Goal: Information Seeking & Learning: Understand process/instructions

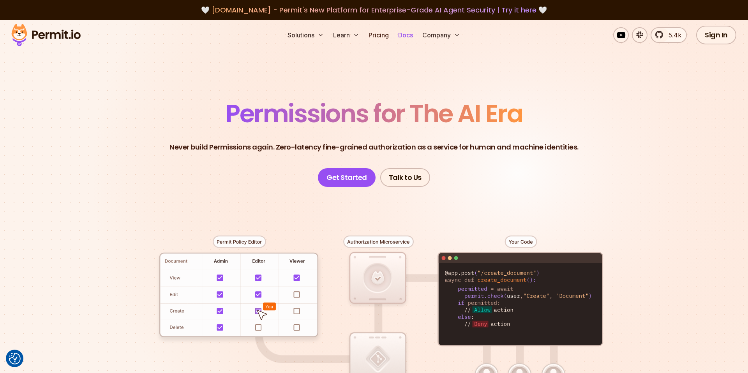
click at [410, 33] on link "Docs" at bounding box center [405, 35] width 21 height 16
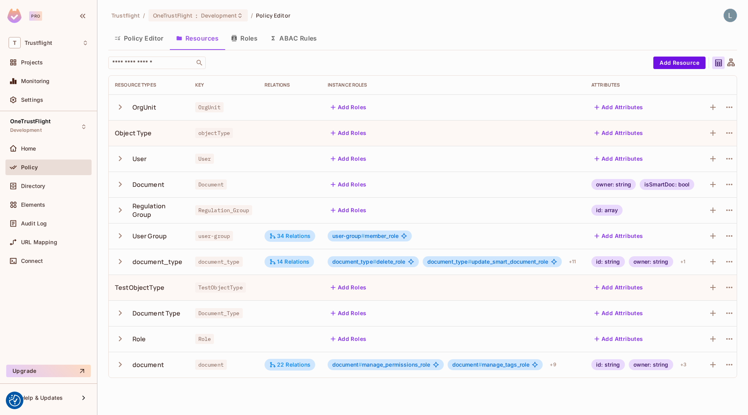
click at [143, 39] on button "Policy Editor" at bounding box center [139, 37] width 62 height 19
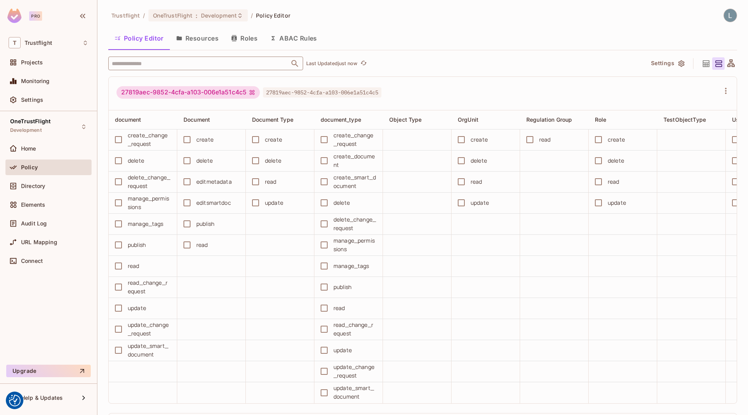
click at [188, 65] on input "text" at bounding box center [199, 63] width 178 height 14
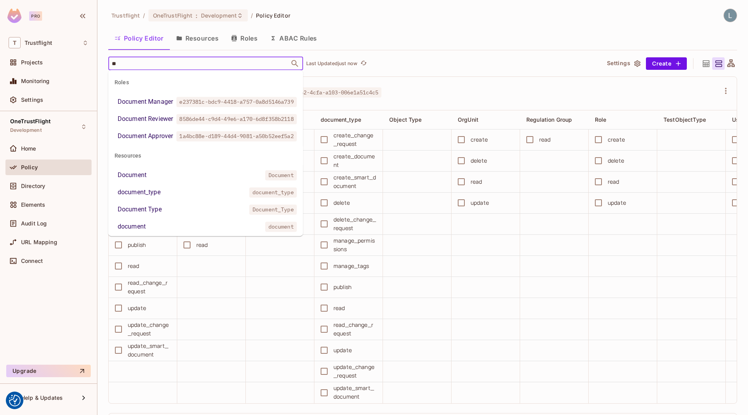
type input "***"
click at [164, 106] on div "Document Manager" at bounding box center [145, 101] width 55 height 9
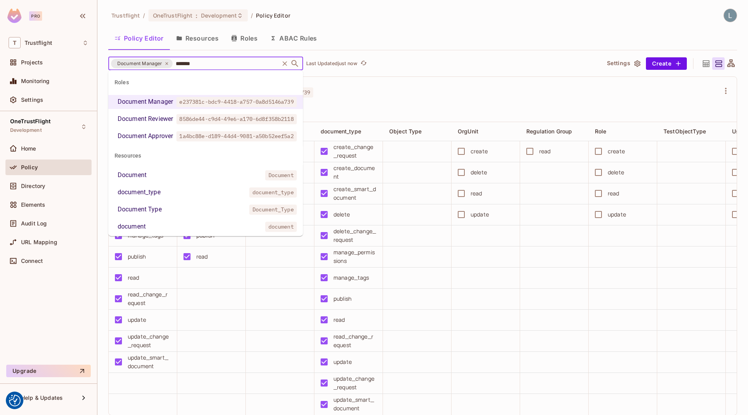
type input "********"
click at [162, 199] on li "document_type document_type" at bounding box center [205, 192] width 195 height 14
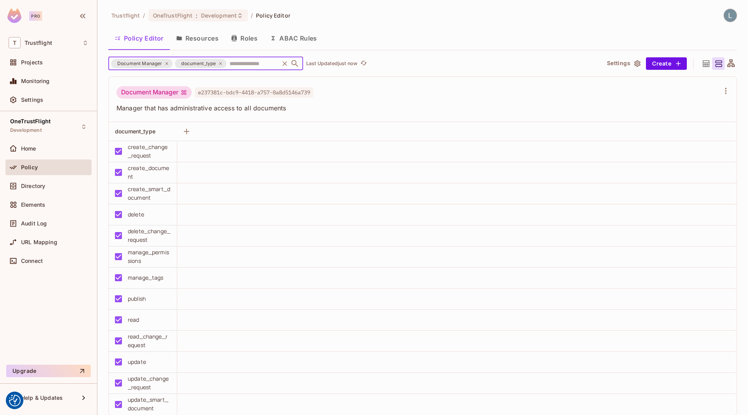
click at [244, 65] on input "text" at bounding box center [253, 63] width 50 height 14
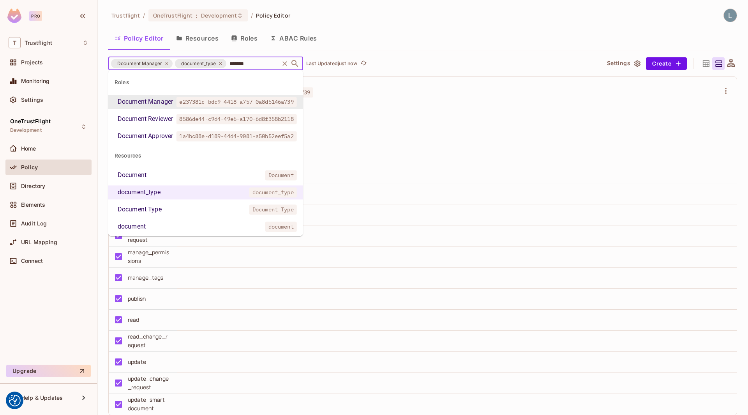
type input "********"
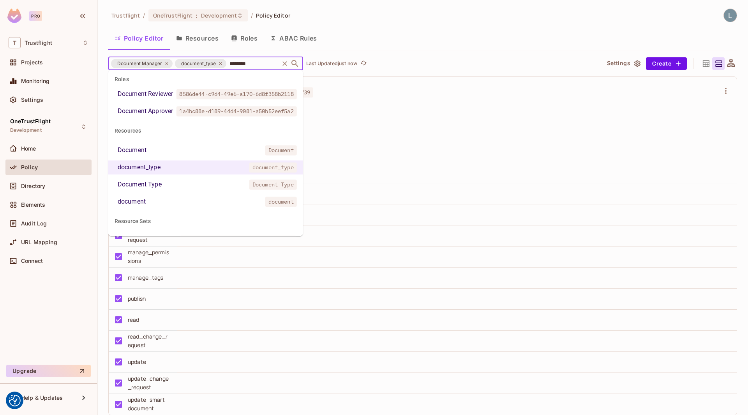
scroll to position [27, 0]
click at [158, 206] on li "document document" at bounding box center [205, 199] width 195 height 14
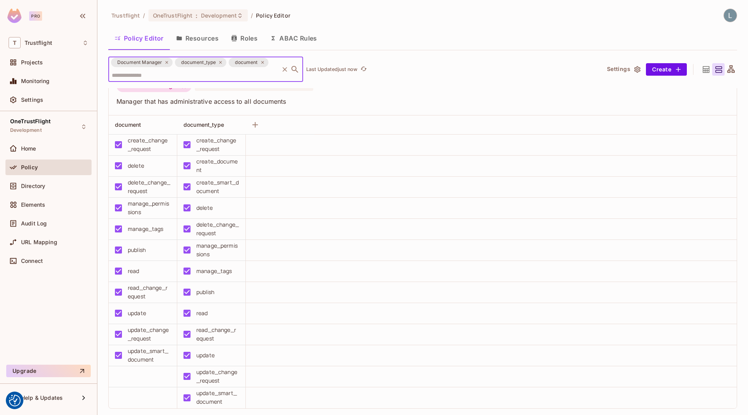
scroll to position [0, 0]
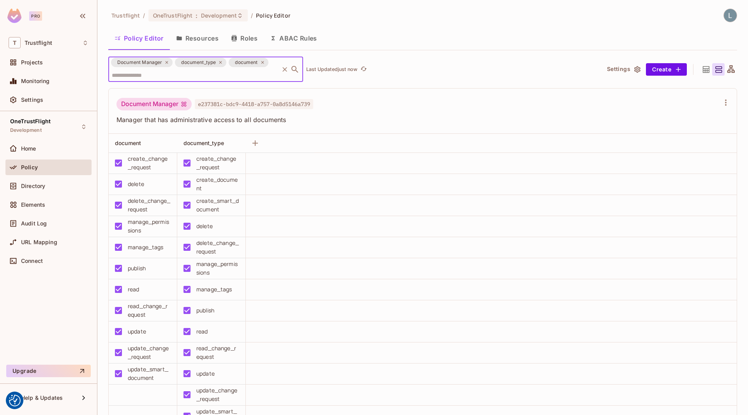
click at [372, 116] on span "Manager that has administrative access to all documents" at bounding box center [418, 119] width 603 height 9
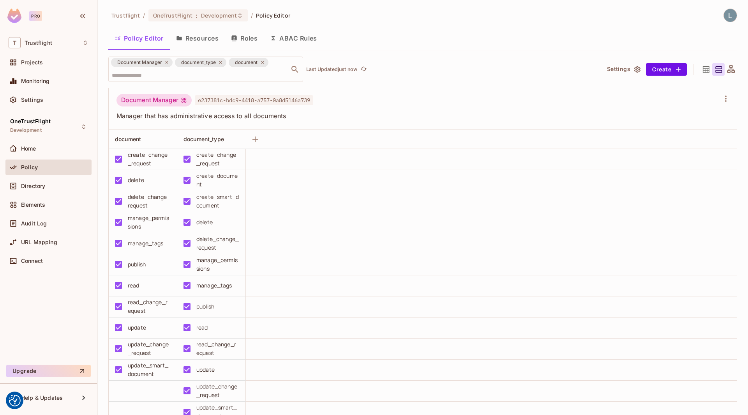
scroll to position [6, 0]
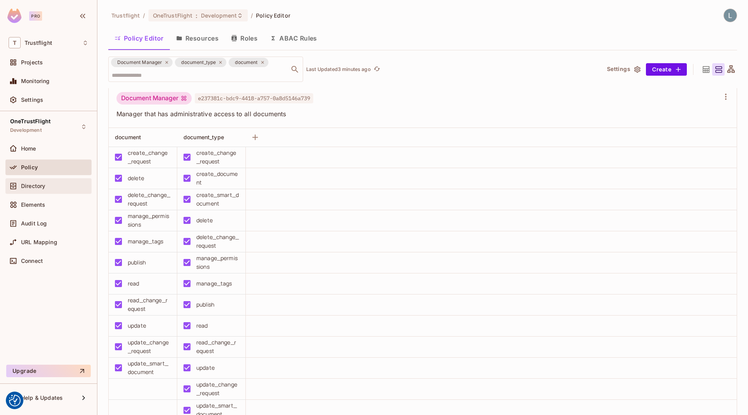
click at [49, 189] on div "Directory" at bounding box center [49, 185] width 80 height 9
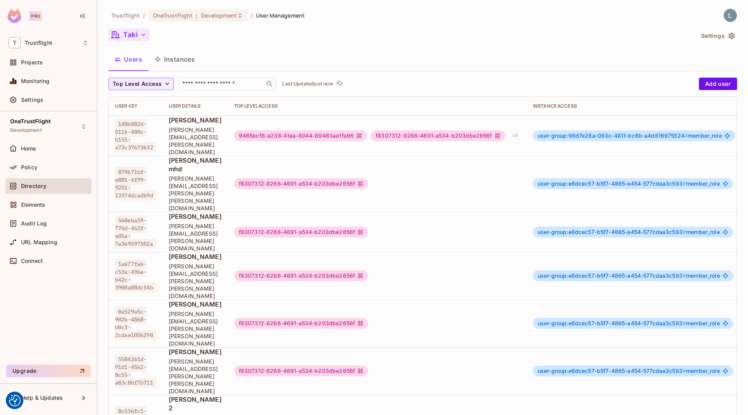
click at [127, 34] on button "Taki" at bounding box center [128, 34] width 41 height 12
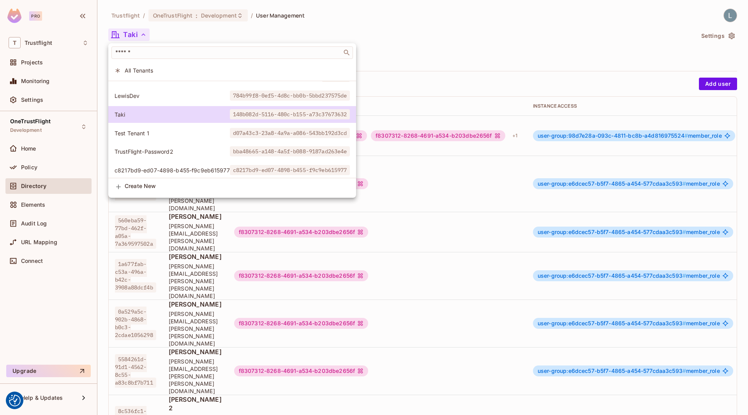
scroll to position [15, 0]
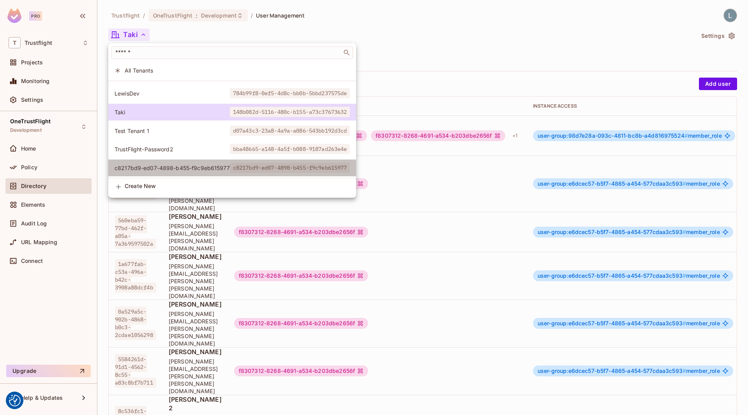
click at [163, 165] on span "c8217bd9-ed07-4898-b455-f9c9eb615977" at bounding box center [172, 167] width 115 height 7
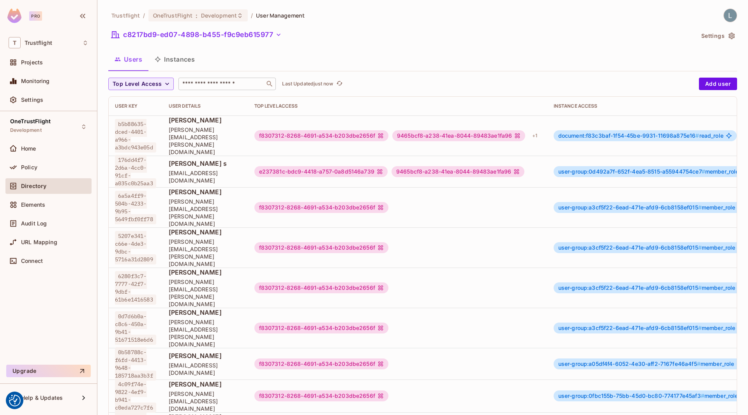
click at [196, 86] on input "text" at bounding box center [222, 84] width 82 height 8
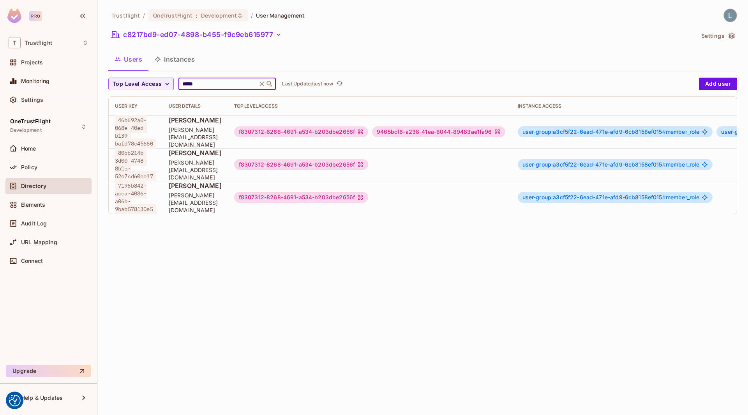
type input "*****"
click at [466, 133] on div "9465bcf8-a238-41ea-8044-89483ae1fa96" at bounding box center [438, 131] width 133 height 11
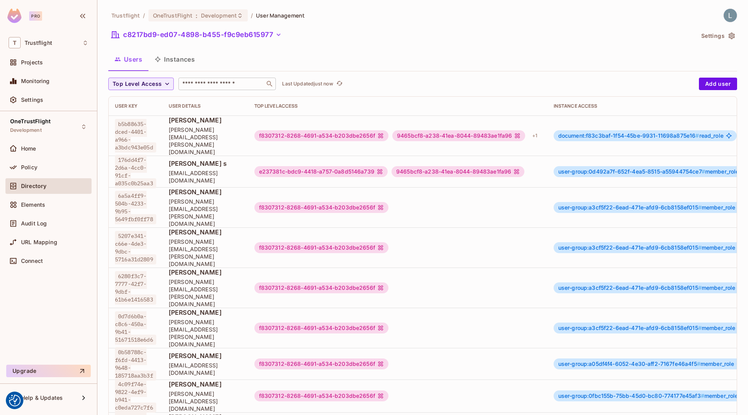
click at [233, 83] on input "text" at bounding box center [222, 84] width 82 height 8
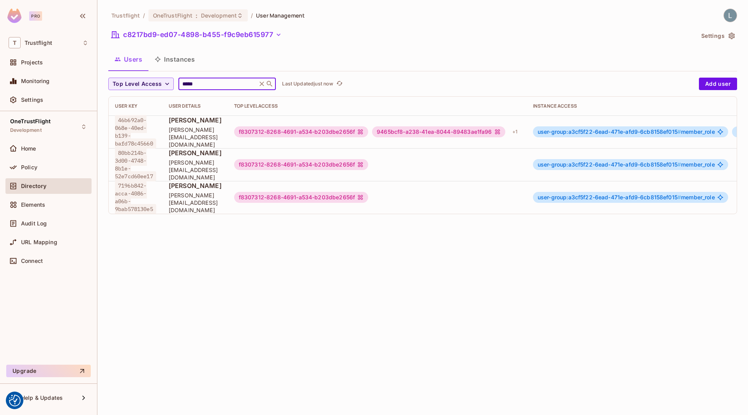
type input "*****"
click at [222, 124] on span "[PERSON_NAME]" at bounding box center [195, 120] width 53 height 9
click at [400, 132] on div "9465bcf8-a238-41ea-8044-89483ae1fa96" at bounding box center [438, 131] width 133 height 11
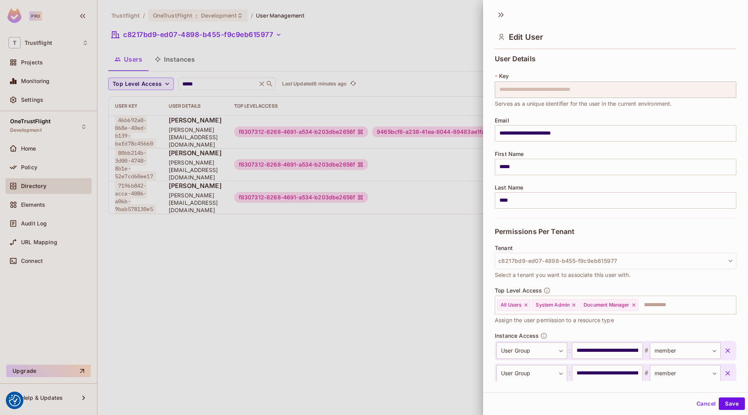
click at [371, 251] on div at bounding box center [374, 207] width 748 height 415
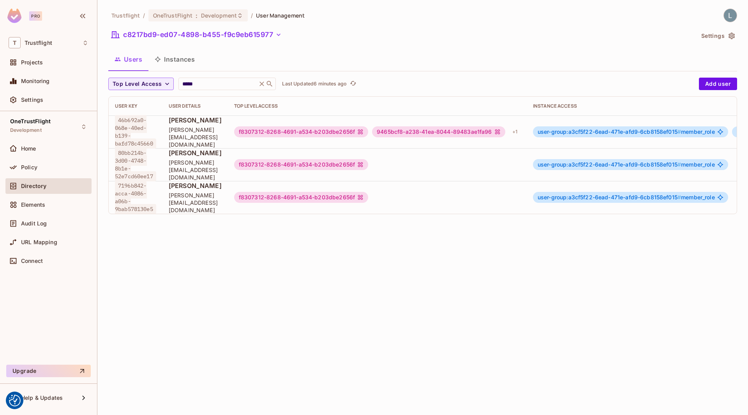
click at [164, 48] on div "Trustflight / OneTrustFlight : Development / User Management c8217bd9-ed07-4898…" at bounding box center [422, 115] width 629 height 212
click at [167, 57] on button "Instances" at bounding box center [174, 58] width 53 height 19
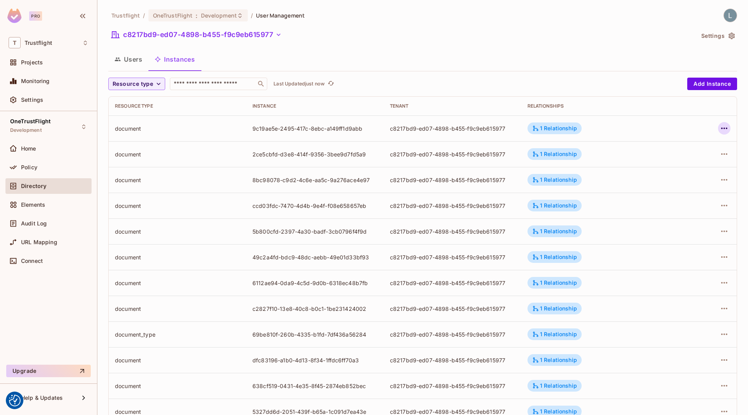
click at [720, 127] on icon "button" at bounding box center [724, 128] width 9 height 9
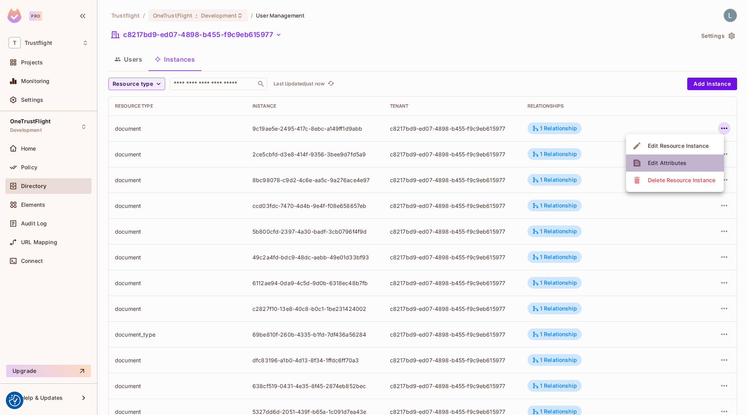
click at [688, 160] on li "Edit Attributes" at bounding box center [675, 162] width 98 height 17
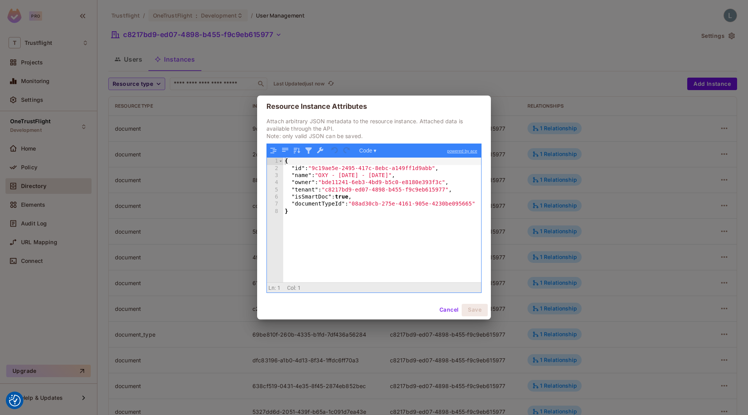
click at [204, 182] on div "Resource Instance Attributes Attach arbitrary JSON metadata to the resource ins…" at bounding box center [374, 207] width 748 height 415
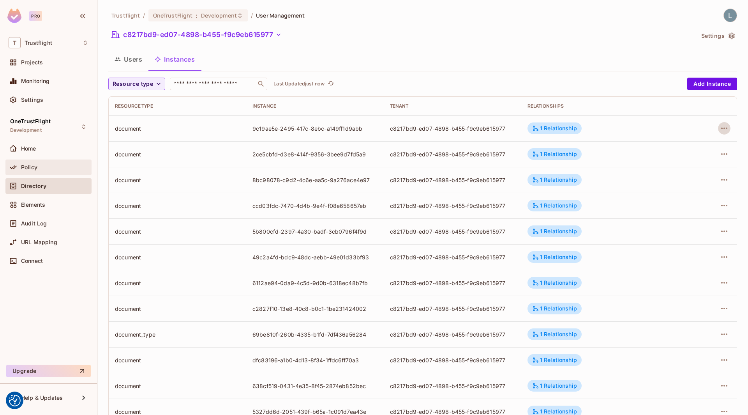
click at [56, 166] on div "Policy" at bounding box center [54, 167] width 67 height 6
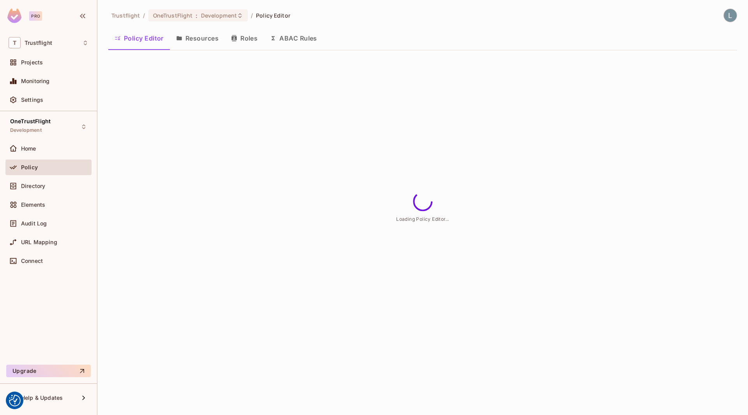
click at [296, 41] on button "ABAC Rules" at bounding box center [294, 37] width 60 height 19
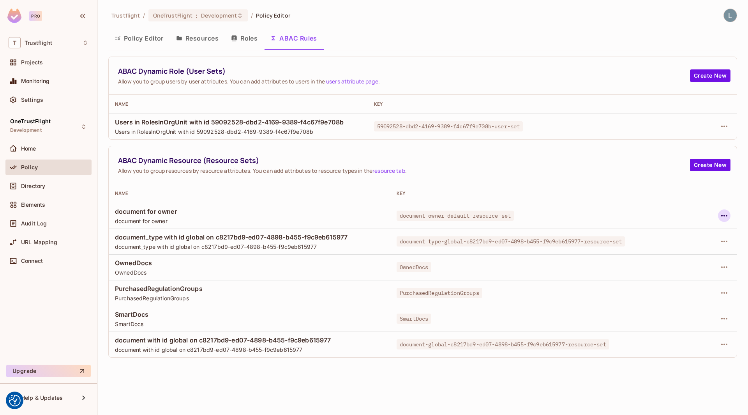
click at [724, 217] on icon "button" at bounding box center [724, 215] width 9 height 9
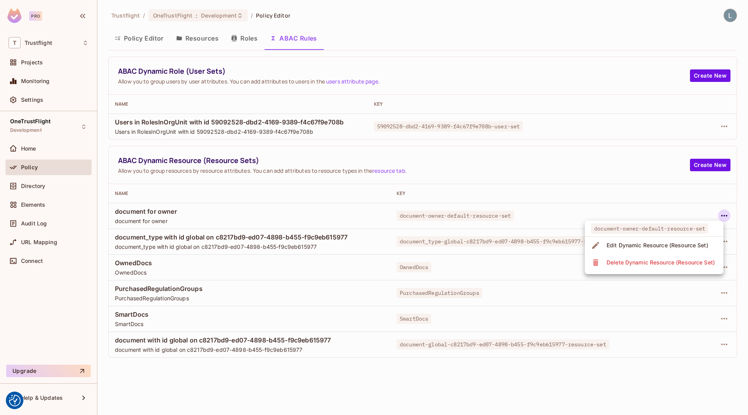
click at [635, 245] on div "Edit Dynamic Resource (Resource Set)" at bounding box center [658, 245] width 102 height 8
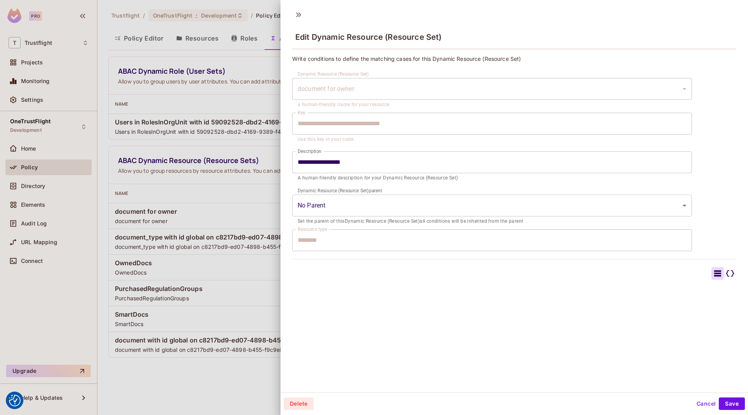
click at [732, 274] on icon at bounding box center [730, 272] width 9 height 9
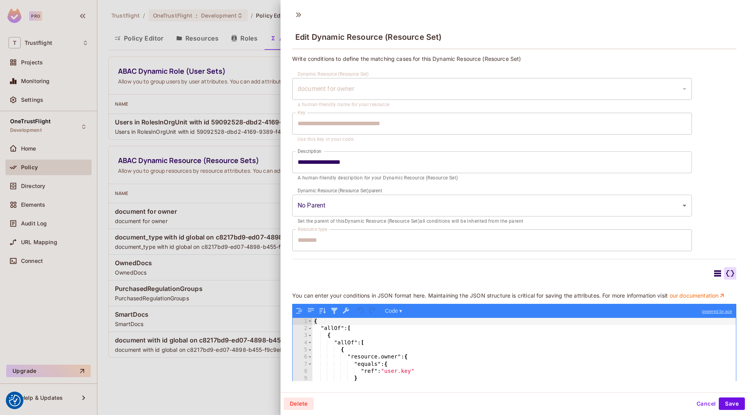
click at [715, 274] on icon at bounding box center [717, 272] width 9 height 9
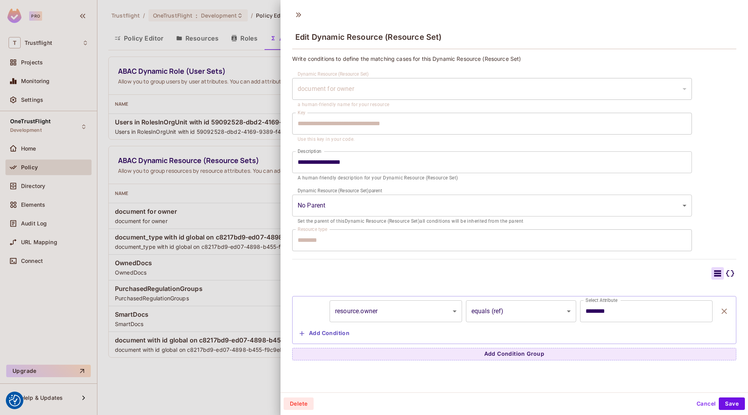
scroll to position [1, 0]
click at [158, 171] on div at bounding box center [374, 207] width 748 height 415
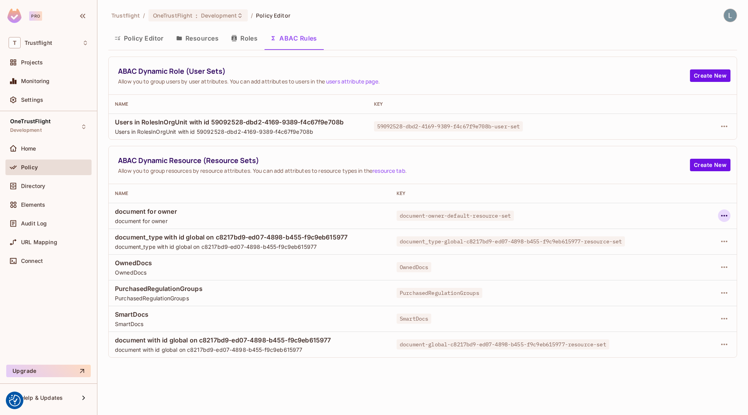
click at [726, 213] on icon "button" at bounding box center [724, 215] width 9 height 9
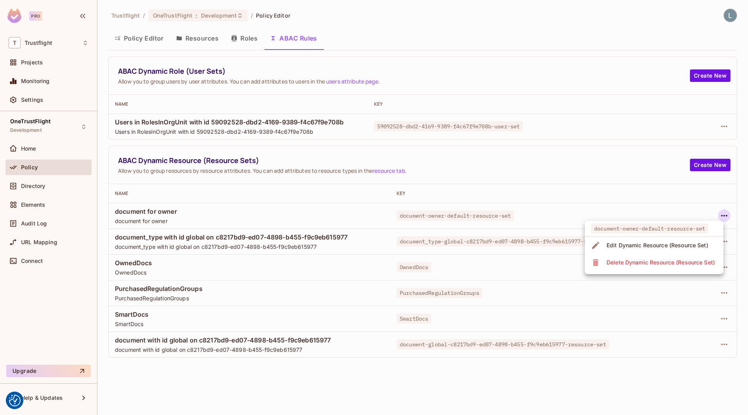
click at [663, 245] on div "Edit Dynamic Resource (Resource Set)" at bounding box center [658, 245] width 102 height 8
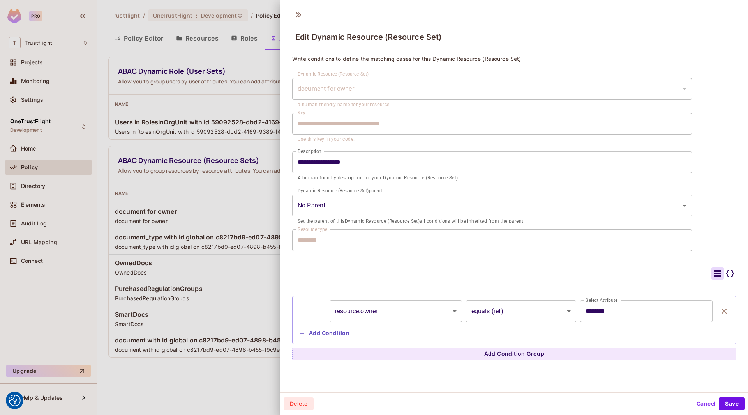
click at [733, 274] on icon at bounding box center [730, 273] width 8 height 6
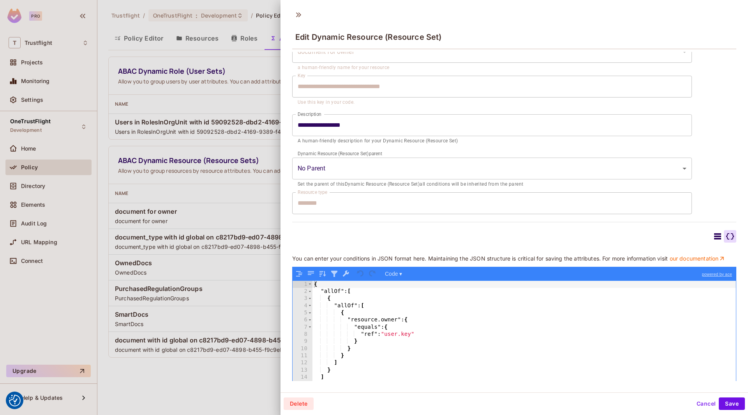
scroll to position [63, 0]
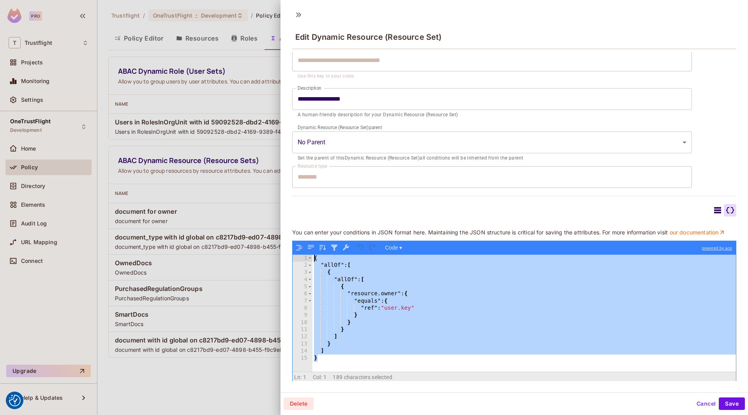
drag, startPoint x: 320, startPoint y: 361, endPoint x: 304, endPoint y: 257, distance: 105.3
click at [304, 257] on div "1 2 3 4 5 6 7 8 9 10 11 12 13 14 15 { "allOf" : [ { "allOf" : [ { "resource.own…" at bounding box center [514, 312] width 443 height 117
